Goal: Navigation & Orientation: Find specific page/section

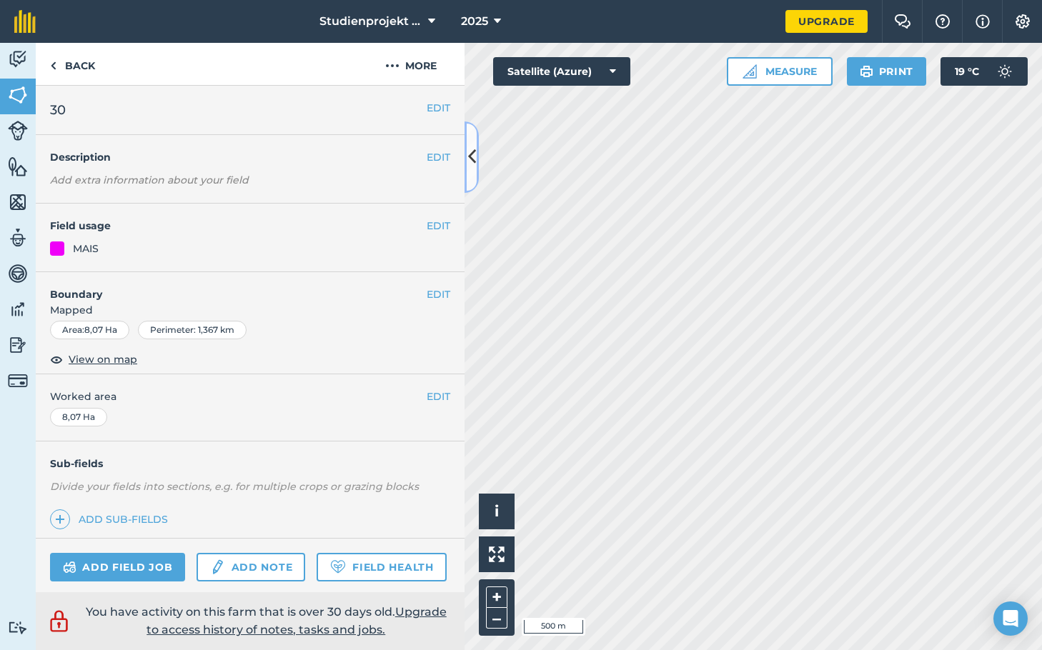
click at [472, 151] on icon at bounding box center [472, 156] width 8 height 25
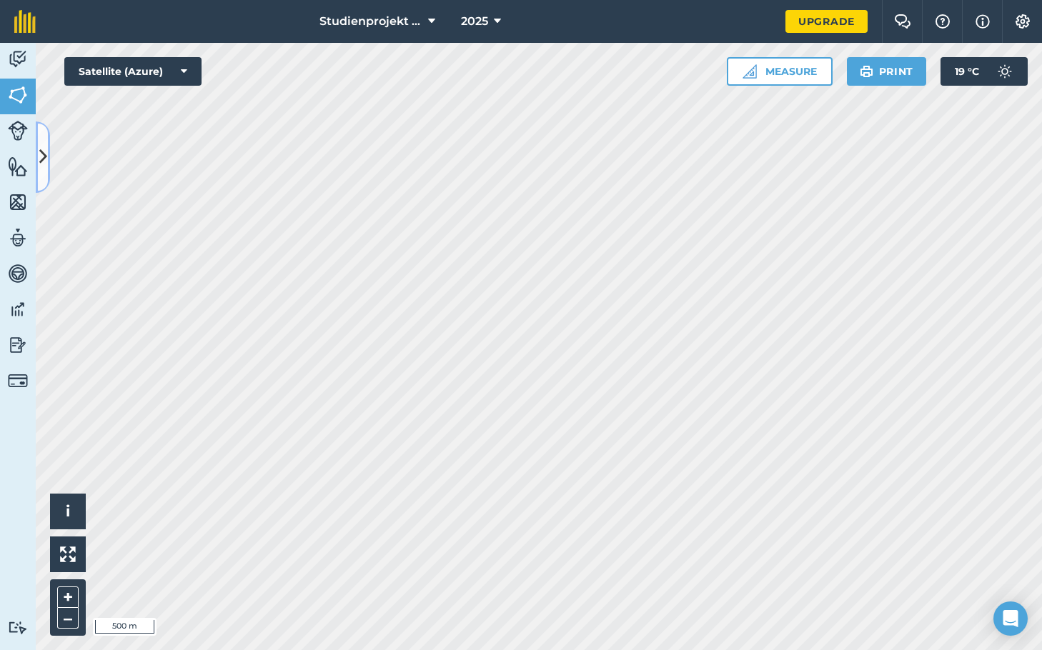
click at [39, 153] on icon at bounding box center [43, 156] width 8 height 25
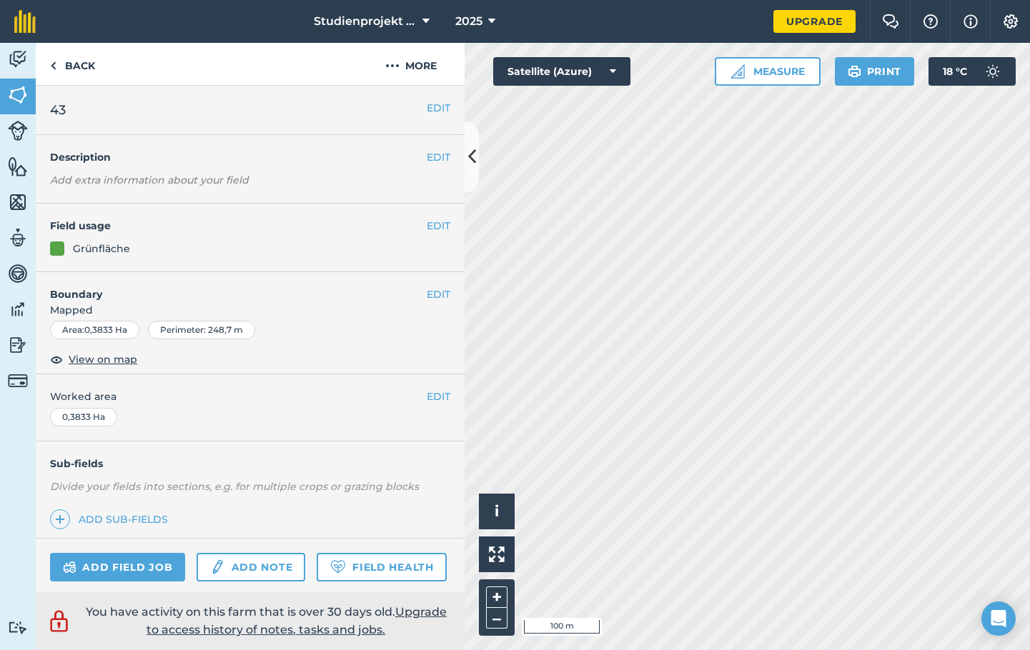
click at [461, 272] on div "Activity Fields Livestock Features Maps Team Vehicles Data Reporting Billing Tu…" at bounding box center [515, 346] width 1030 height 607
